Goal: Find specific page/section: Locate a particular part of the current website

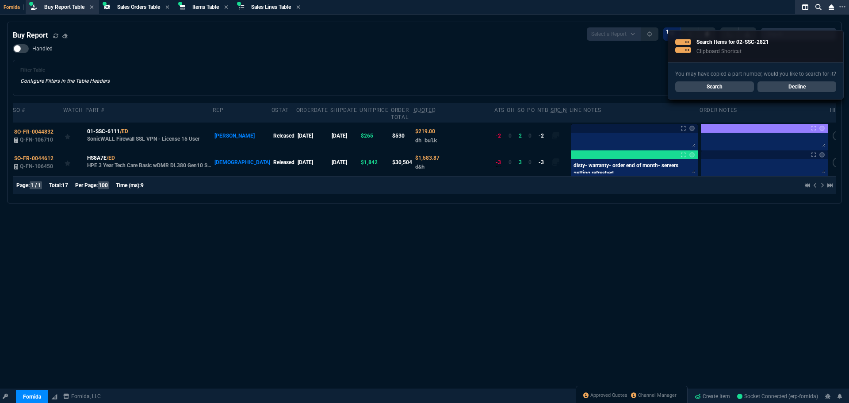
select select "9: OCAM"
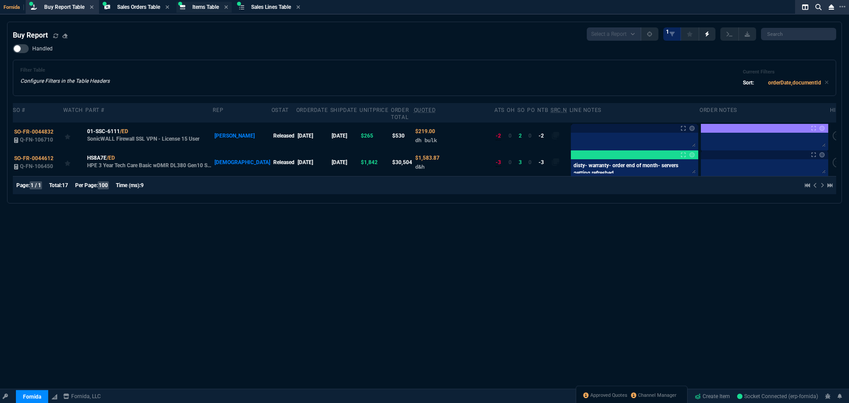
click at [209, 8] on span "Items Table" at bounding box center [205, 7] width 27 height 6
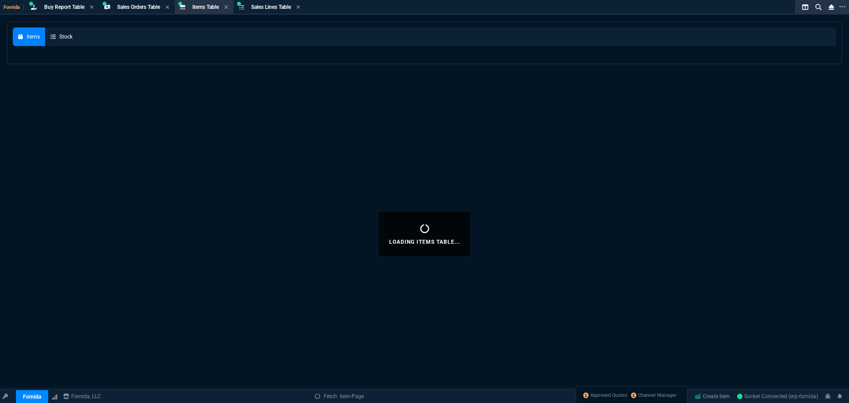
select select
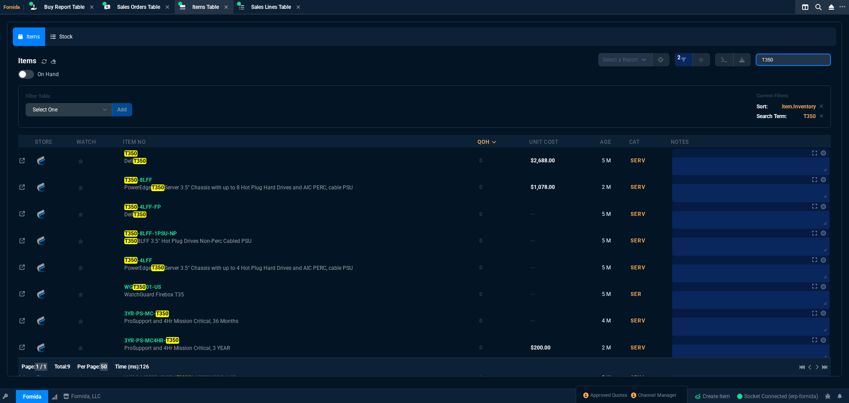
click at [790, 56] on input "T350" at bounding box center [793, 60] width 75 height 12
drag, startPoint x: 790, startPoint y: 56, endPoint x: 433, endPoint y: 23, distance: 358.5
click at [498, 30] on div "Items Stock Items Select a Report NEW QUERY 2 T350 On Hand Filter Table Select …" at bounding box center [425, 220] width 824 height 387
paste input "02-SSC-2821"
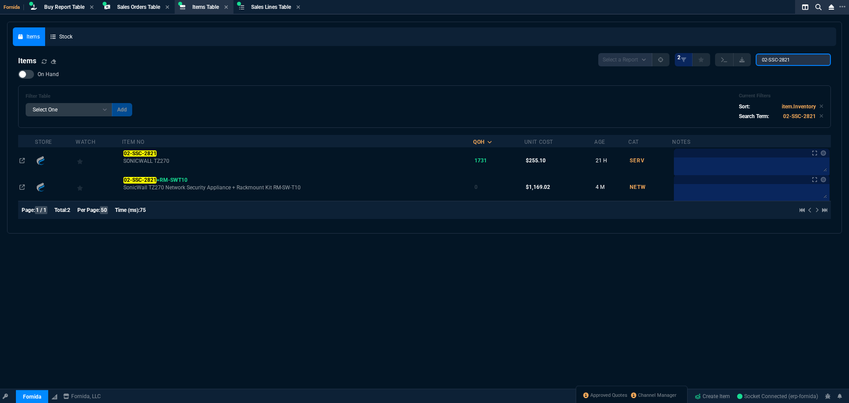
type input "02-SSC-2821"
click at [267, 96] on div "Filter Table Select One Add Filter () Age () Cat (item.ItemCategoryCode) Item N…" at bounding box center [425, 106] width 798 height 27
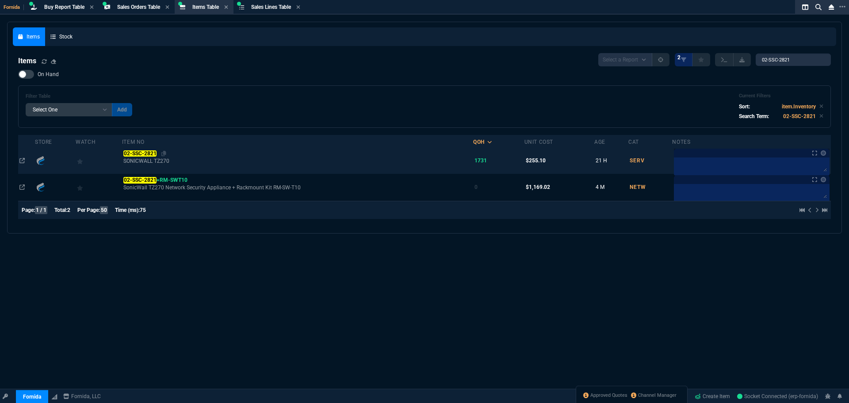
click at [148, 151] on mark "02-SSC-2821" at bounding box center [139, 153] width 33 height 6
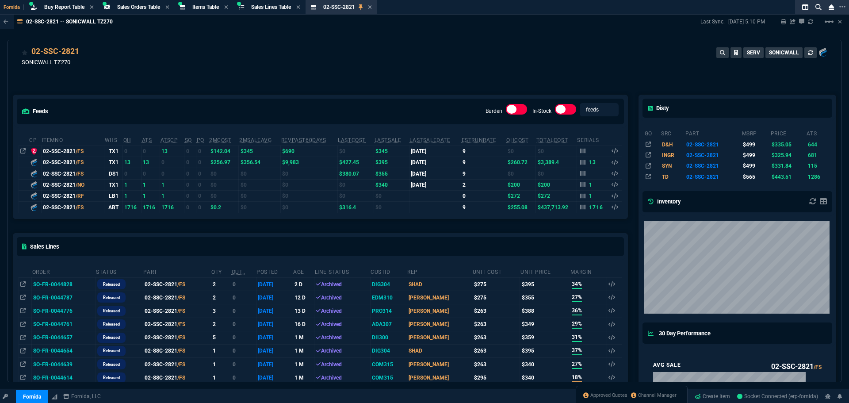
scroll to position [11, 0]
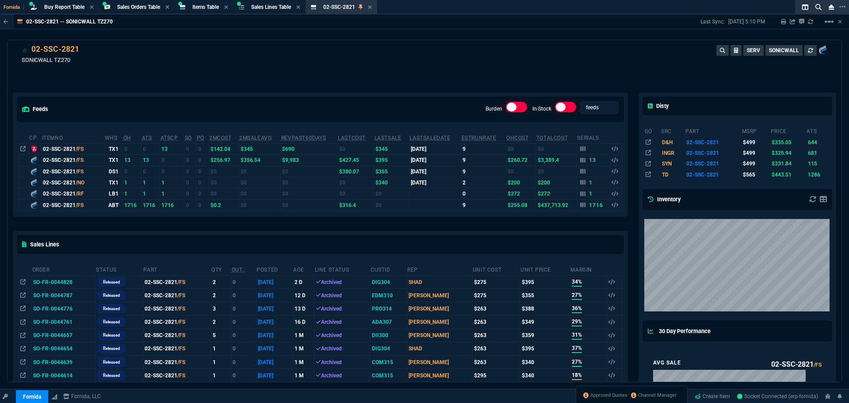
click at [242, 62] on div "02-SSC-2821 SONICWALL TZ270 SERV SONICWALL" at bounding box center [425, 58] width 806 height 31
click at [213, 5] on span "Items Table" at bounding box center [205, 7] width 27 height 6
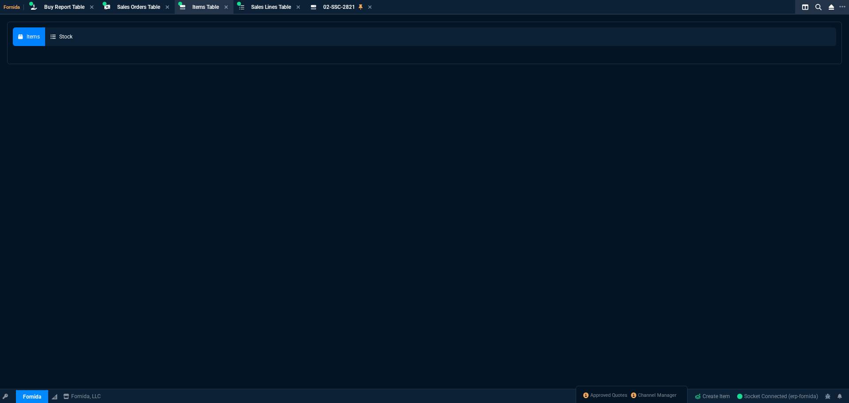
select select
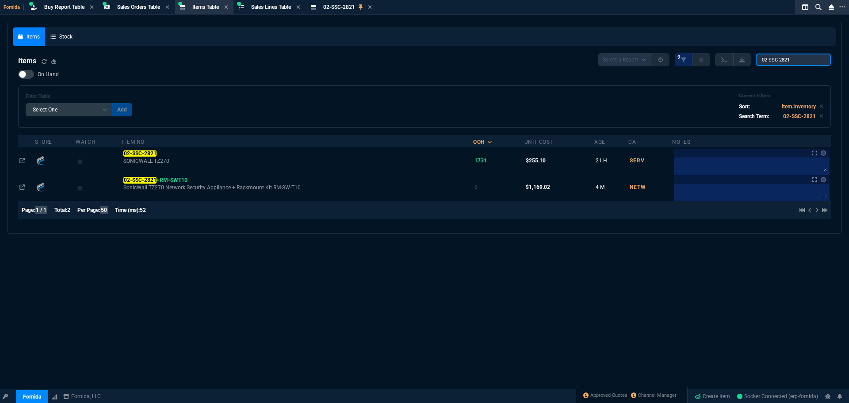
click at [786, 61] on input "02-SSC-2821" at bounding box center [793, 60] width 75 height 12
paste input "8-35020004-01.100"
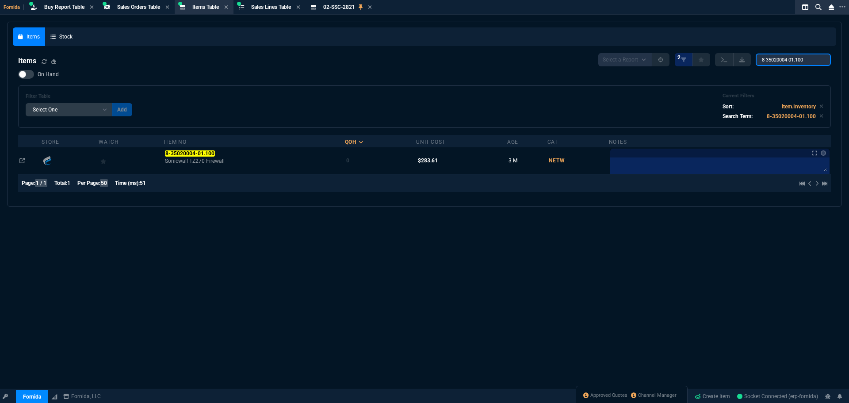
type input "8-35020004-01.100"
click at [178, 152] on mark "8-35020004-01.100" at bounding box center [190, 153] width 50 height 6
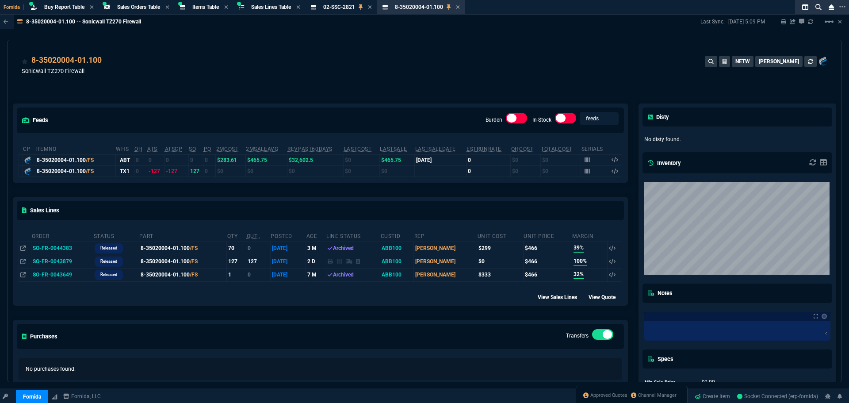
click at [50, 261] on td "SO-FR-0043879" at bounding box center [62, 261] width 62 height 13
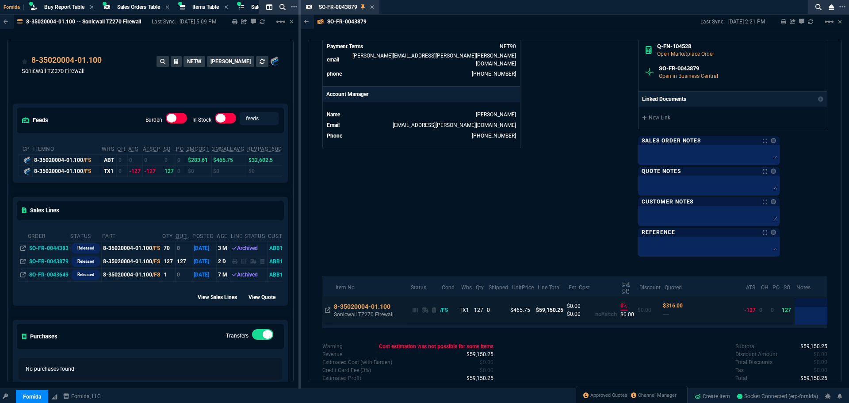
scroll to position [422, 0]
